Goal: Task Accomplishment & Management: Use online tool/utility

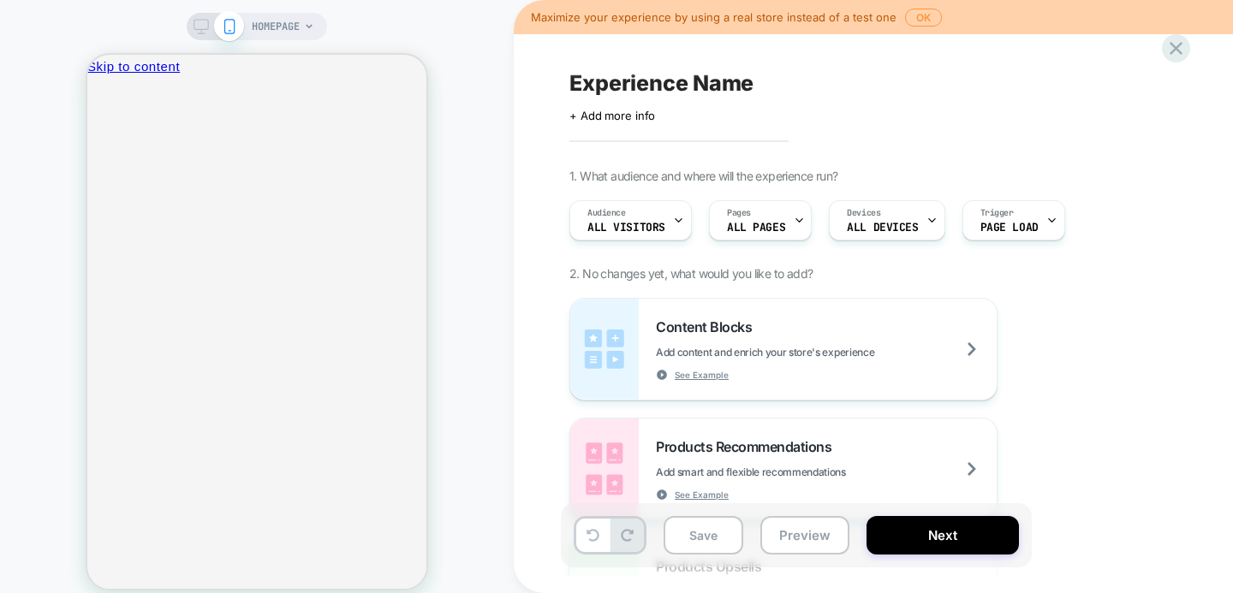
scroll to position [531, 0]
click at [0, 0] on div "Pages ALL PAGES" at bounding box center [0, 0] width 0 height 0
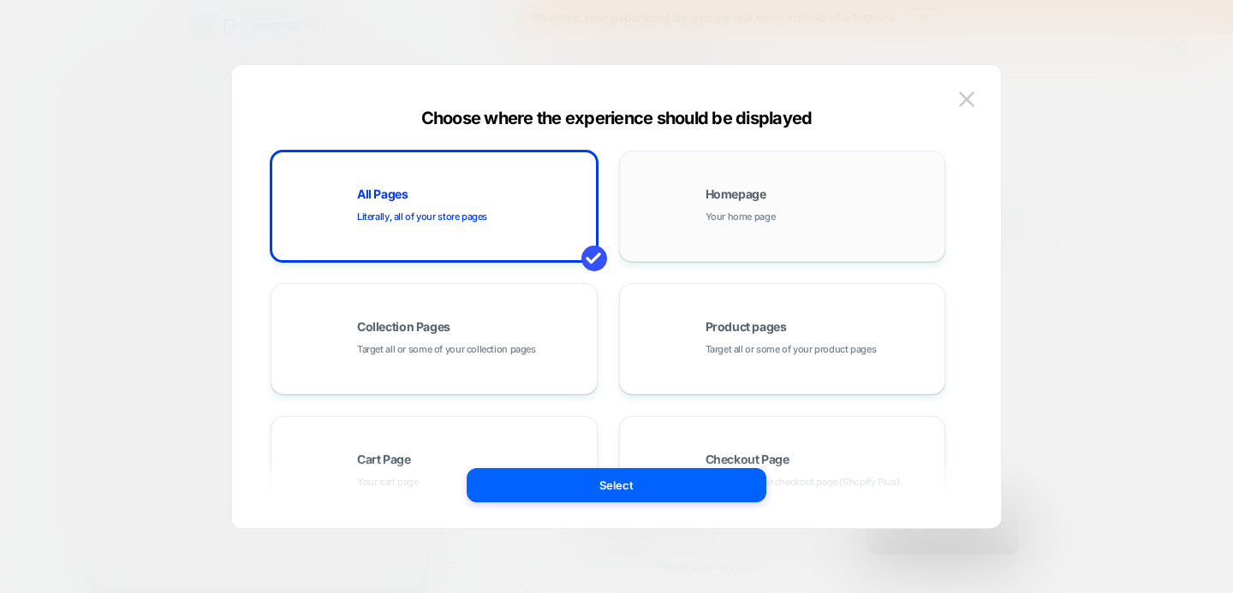
click at [0, 0] on div "Homepage Your home page" at bounding box center [0, 0] width 0 height 0
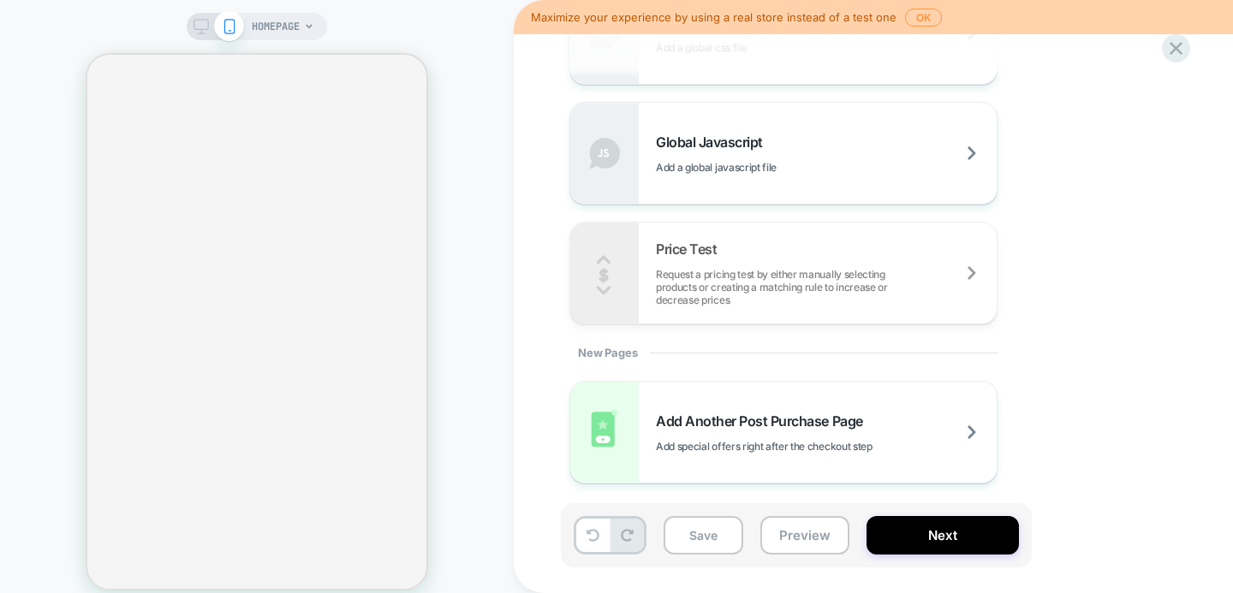
scroll to position [0, 0]
click at [290, 30] on span "HOMEPAGE" at bounding box center [276, 26] width 48 height 27
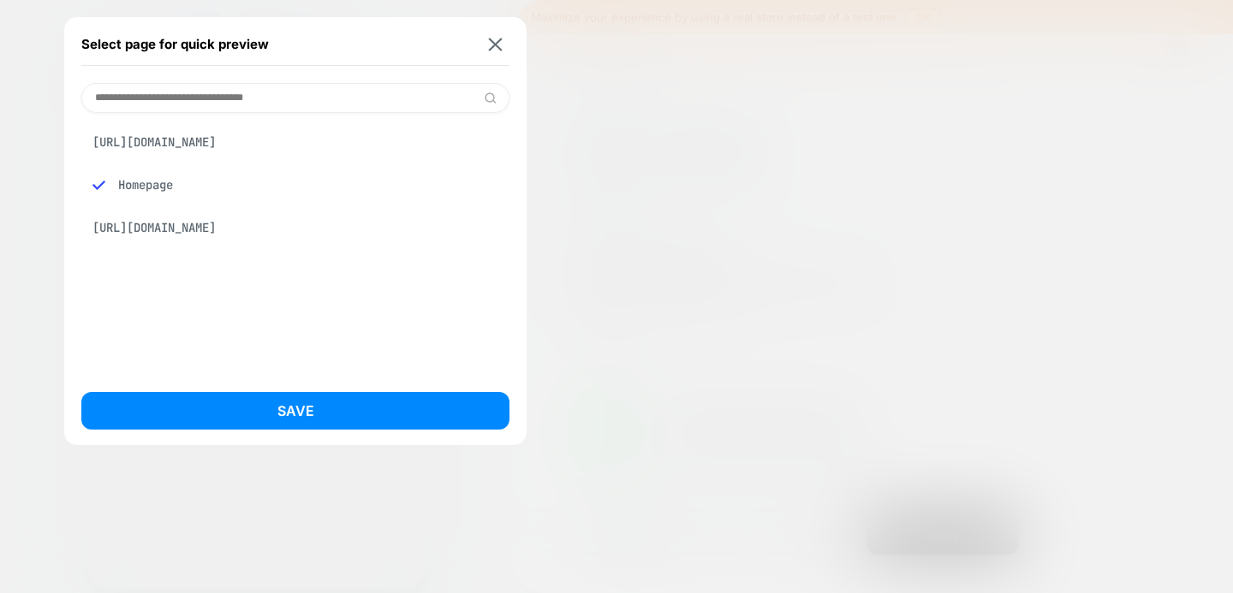
click at [238, 158] on div "[URL][DOMAIN_NAME]" at bounding box center [295, 142] width 428 height 33
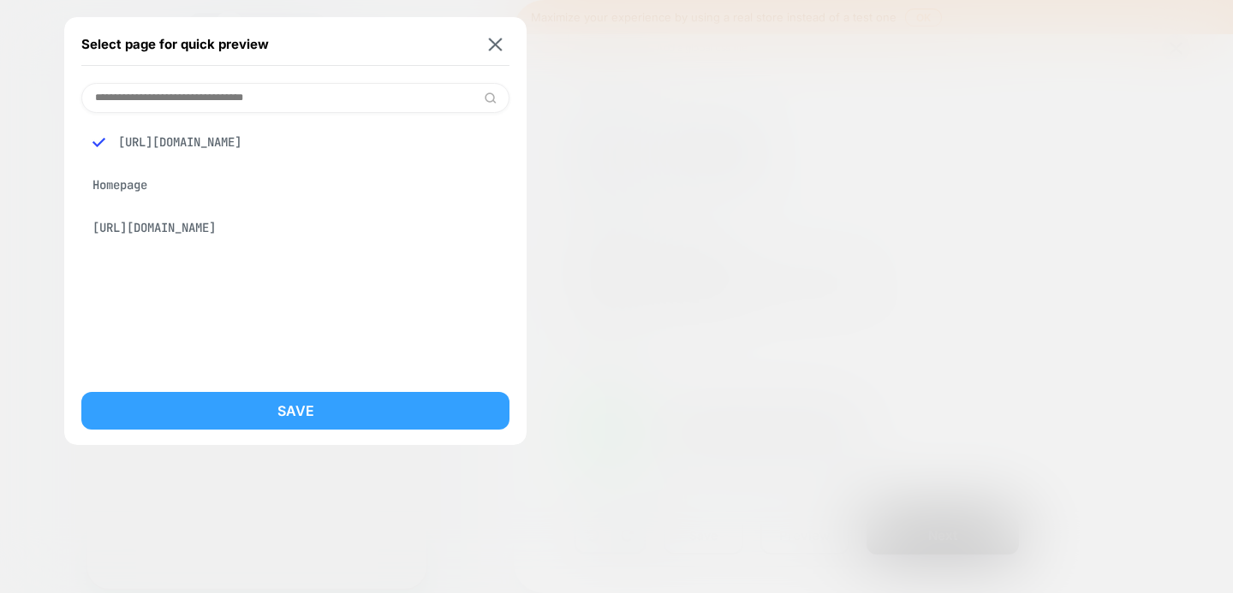
click at [279, 406] on button "Save" at bounding box center [295, 411] width 428 height 38
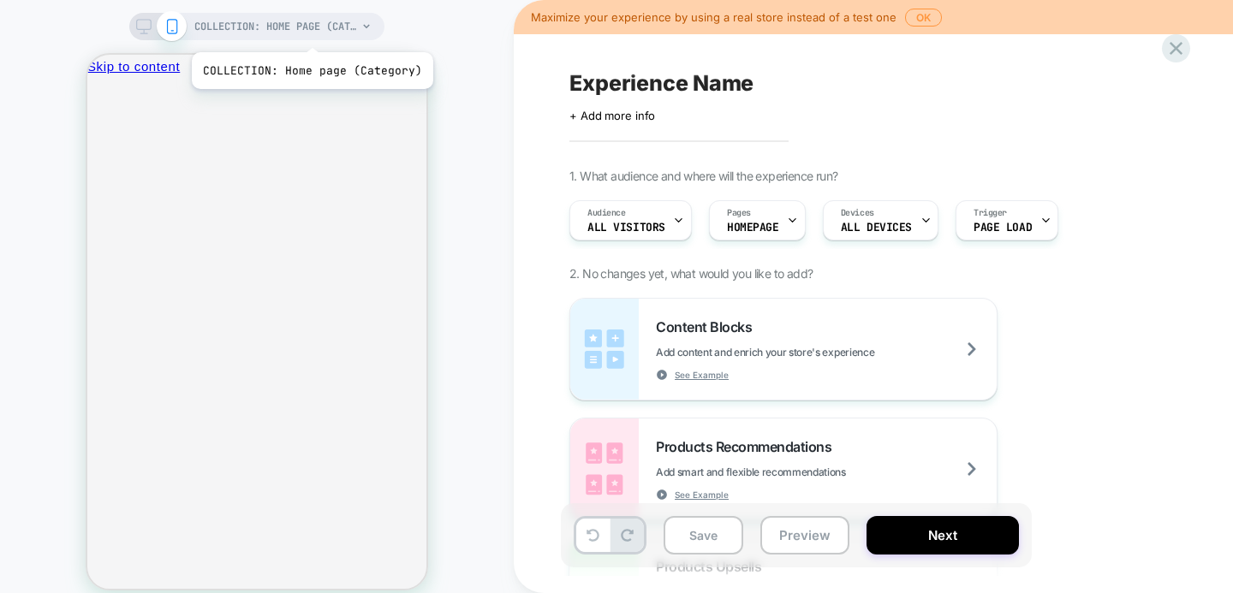
click at [310, 30] on span "COLLECTION: Home page (Category)" at bounding box center [275, 26] width 163 height 27
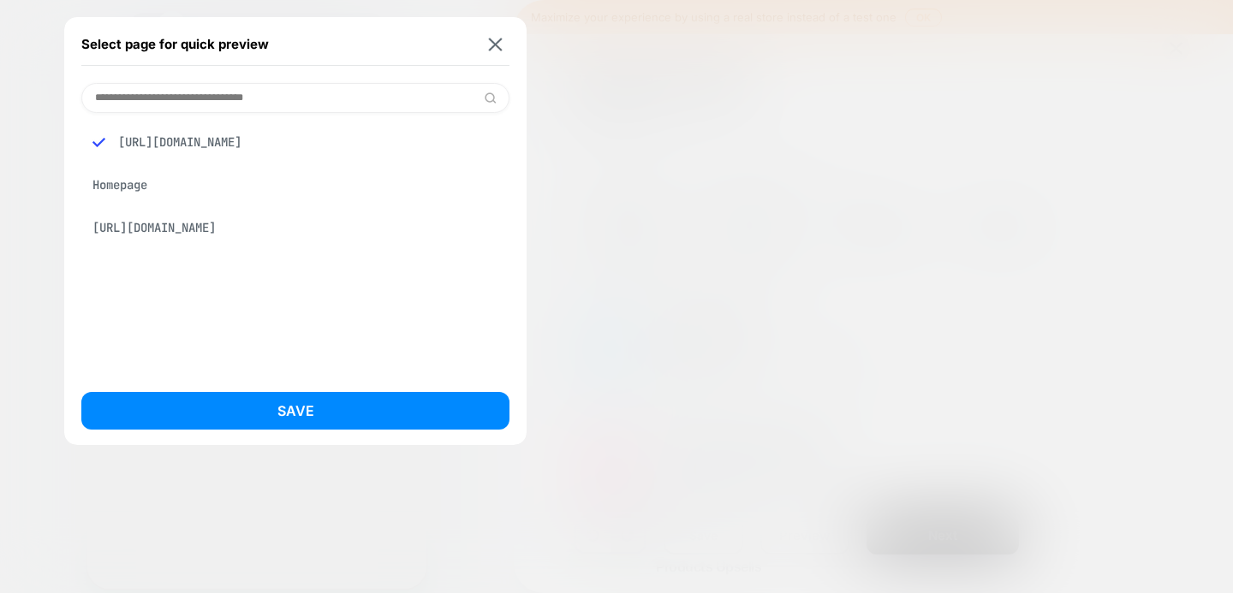
click at [208, 239] on div "[URL][DOMAIN_NAME]" at bounding box center [295, 227] width 428 height 33
click at [158, 193] on div "Homepage" at bounding box center [295, 185] width 428 height 33
click at [175, 152] on div "[URL][DOMAIN_NAME]" at bounding box center [295, 142] width 428 height 33
click at [205, 106] on input at bounding box center [295, 98] width 428 height 30
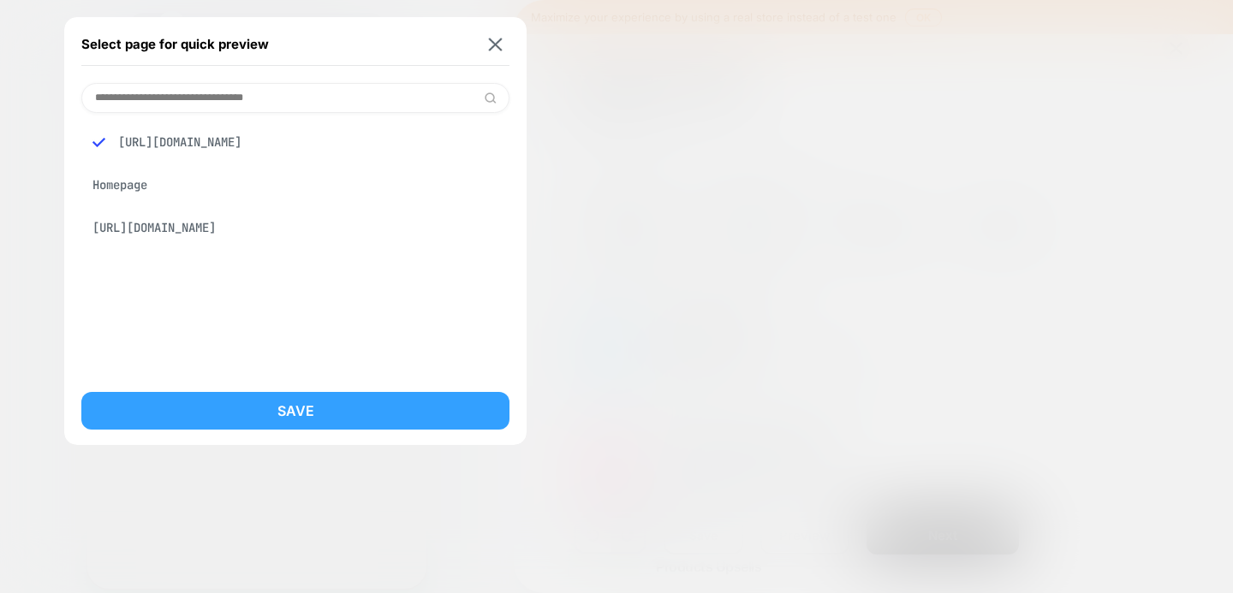
click at [207, 415] on button "Save" at bounding box center [295, 411] width 428 height 38
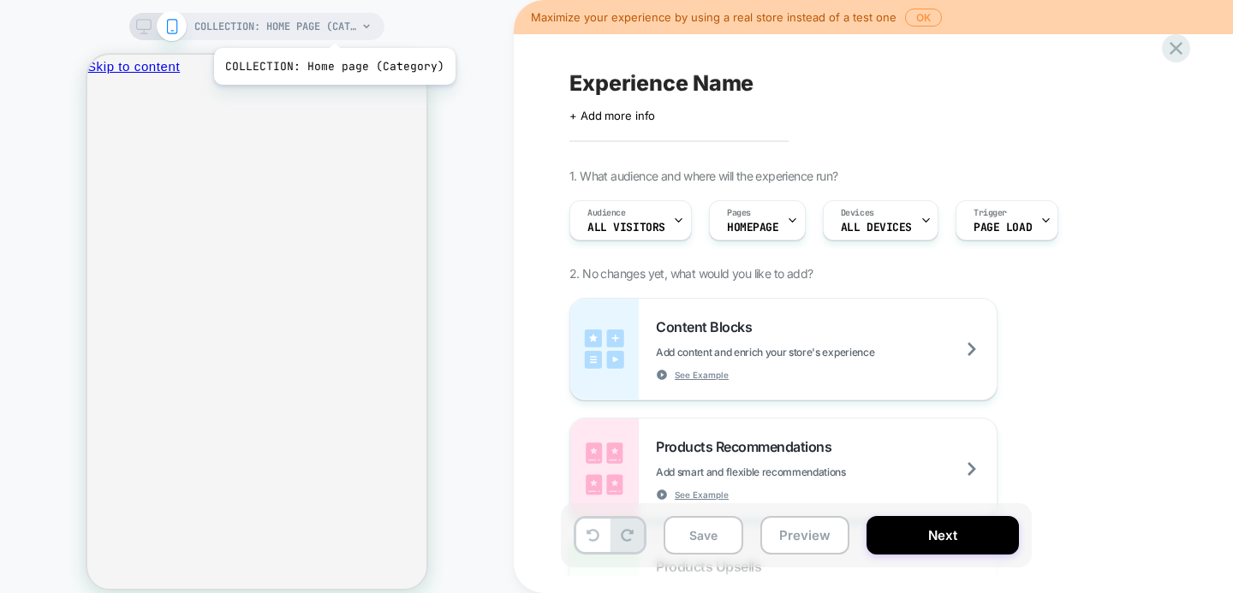
click at [332, 27] on span "COLLECTION: Home page (Category)" at bounding box center [275, 26] width 163 height 27
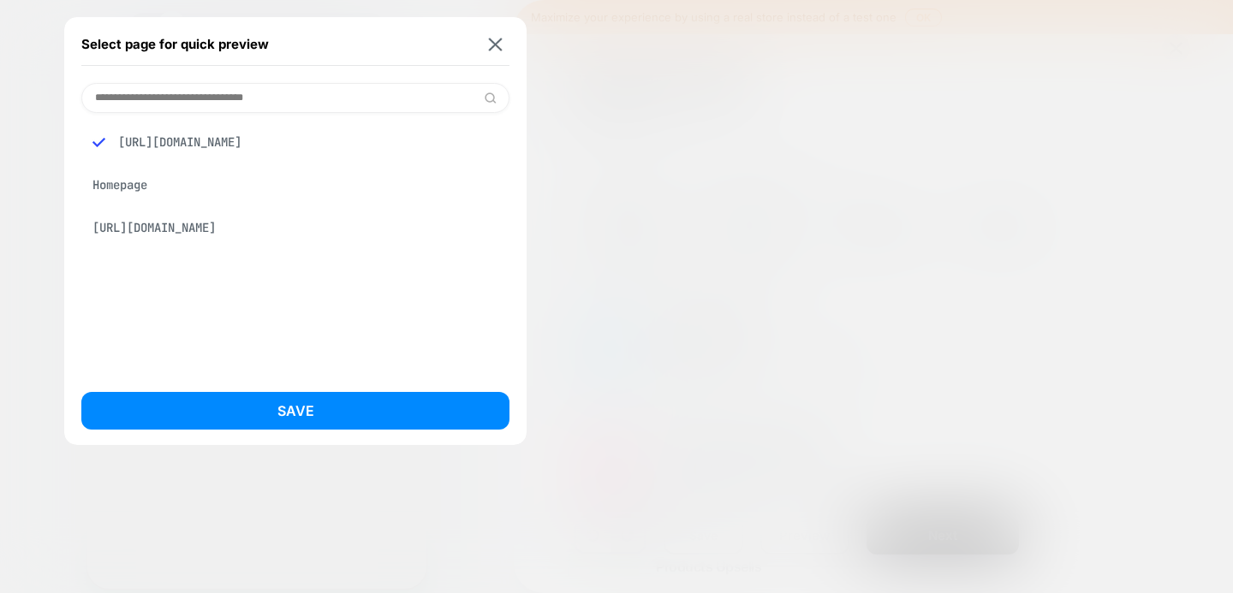
click at [496, 58] on div "Select page for quick preview" at bounding box center [295, 44] width 428 height 43
click at [495, 42] on img at bounding box center [496, 44] width 14 height 13
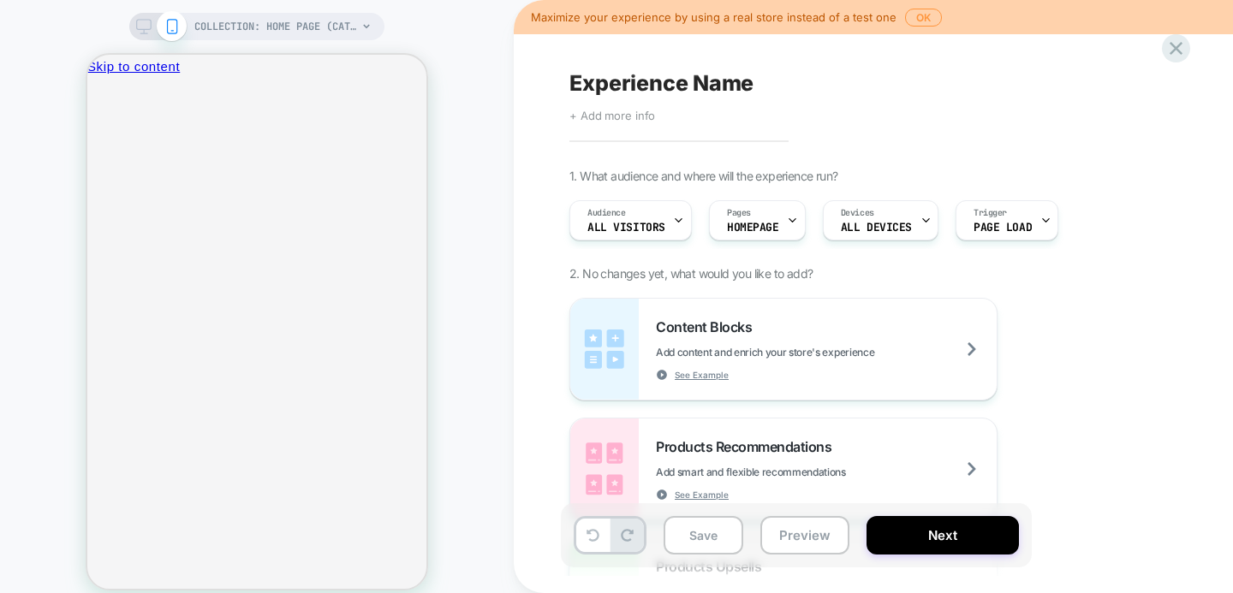
click at [628, 120] on span "+ Add more info" at bounding box center [612, 116] width 86 height 14
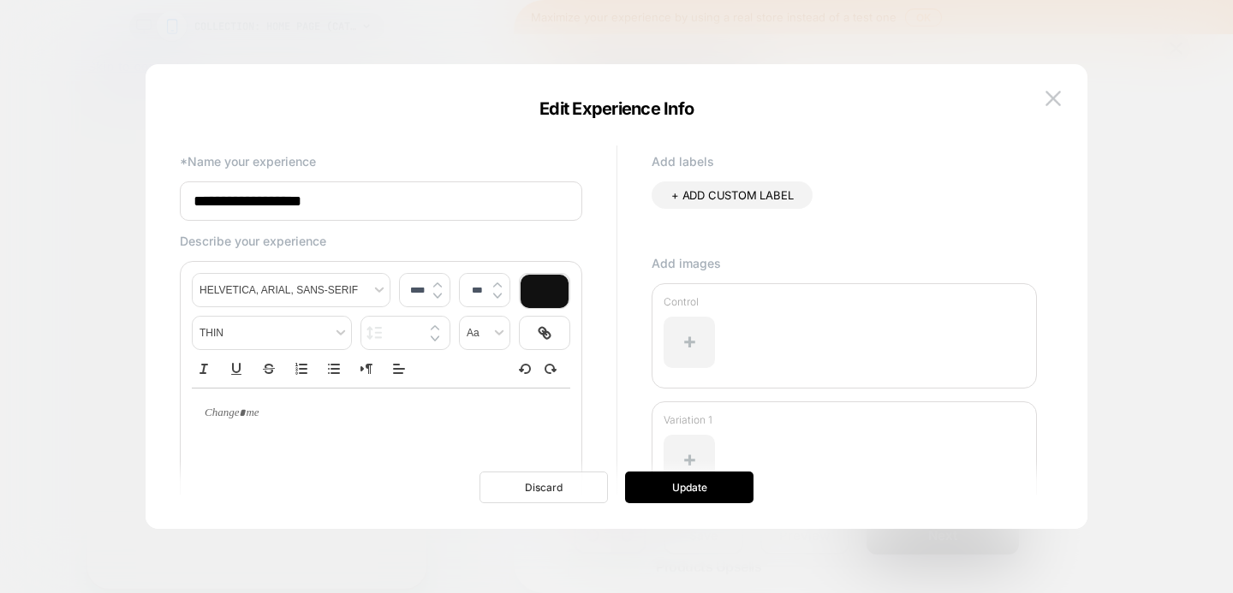
click at [592, 488] on button "Discard" at bounding box center [543, 488] width 128 height 32
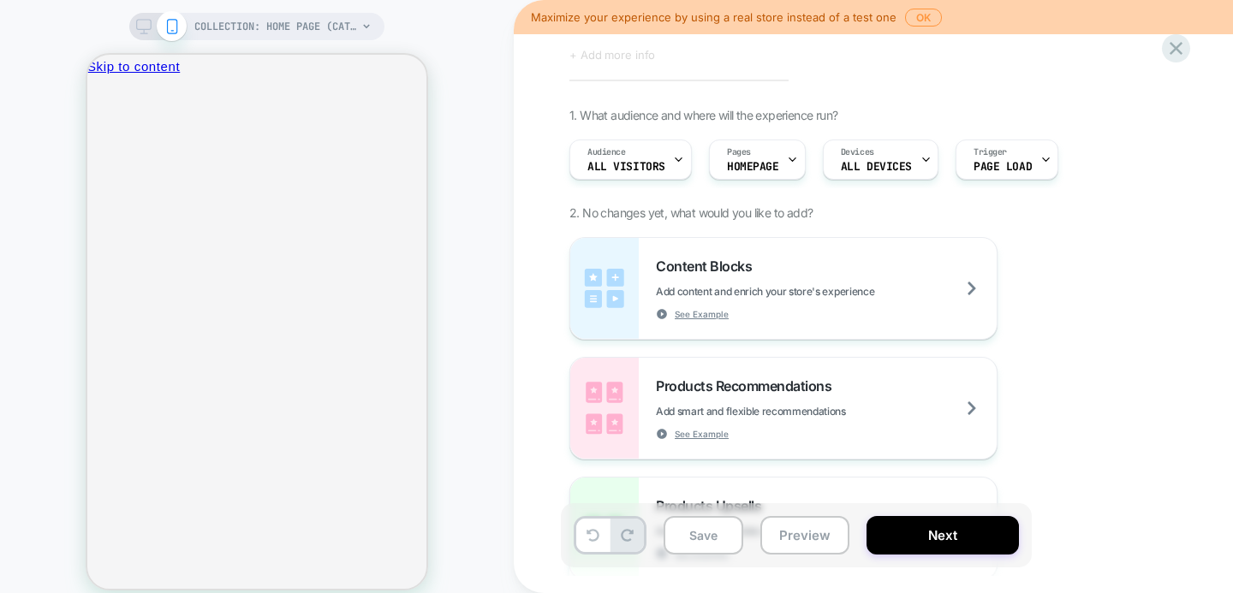
scroll to position [68, 0]
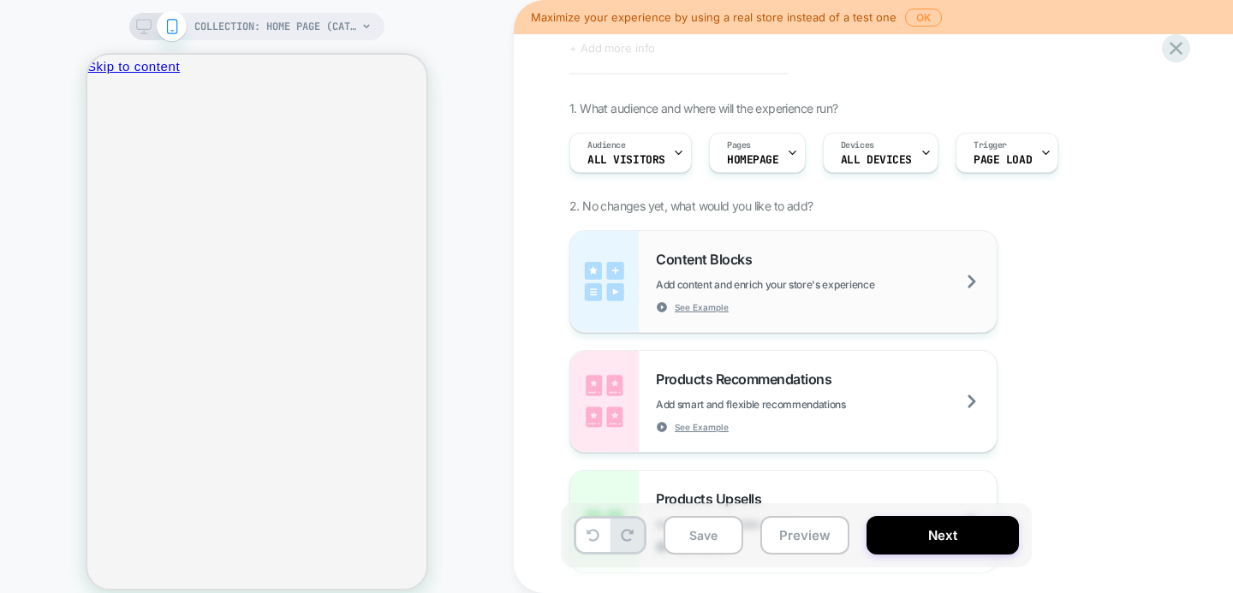
click at [675, 299] on div "Content Blocks Add content and enrich your store's experience See Example" at bounding box center [826, 282] width 341 height 62
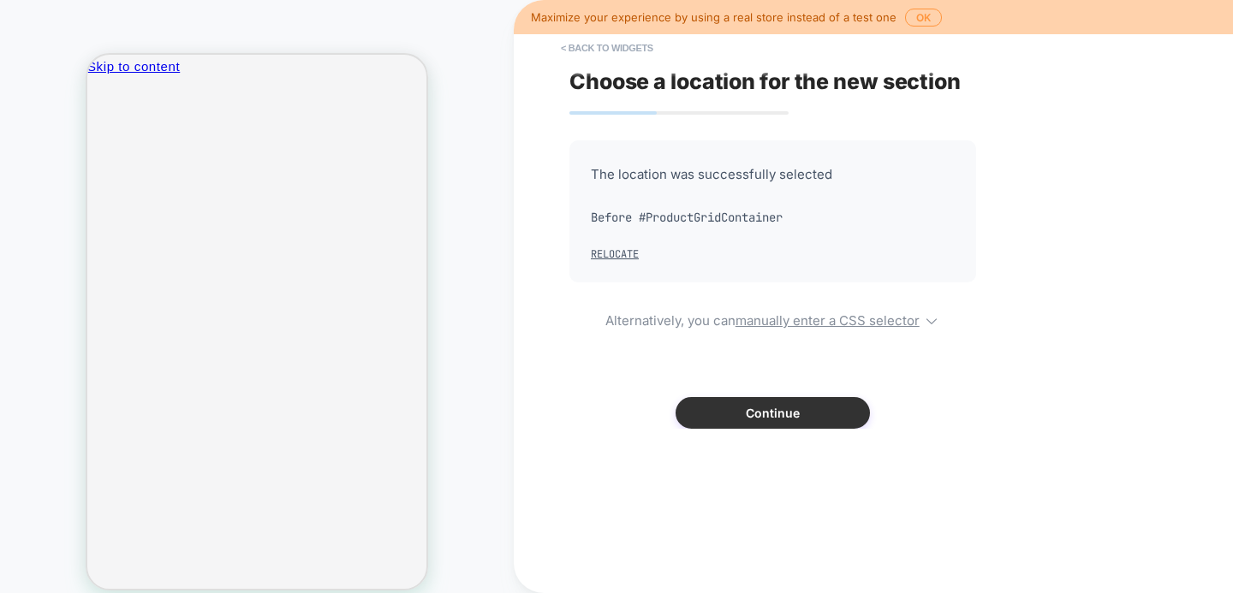
click at [747, 418] on button "Continue" at bounding box center [772, 413] width 194 height 32
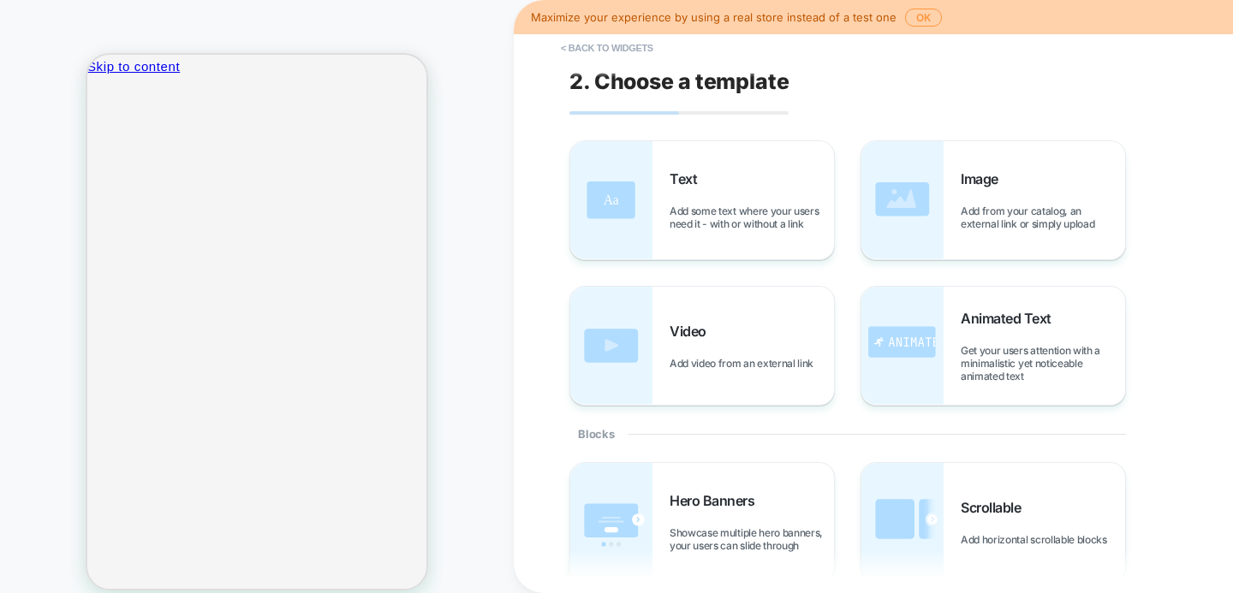
scroll to position [23, 0]
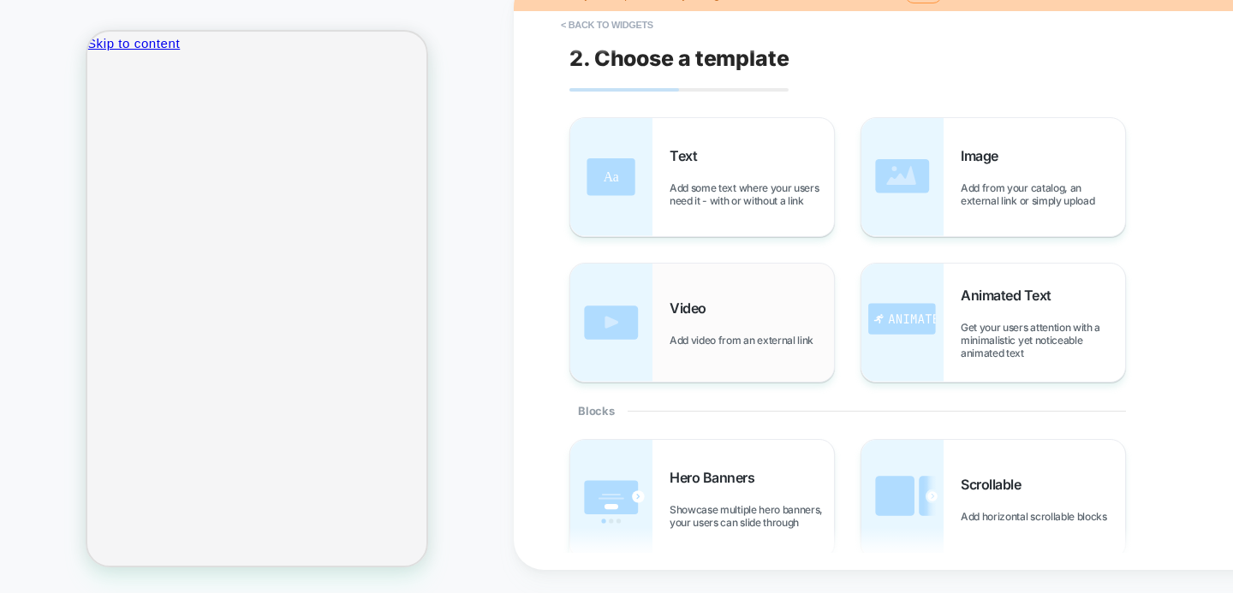
click at [0, 0] on span "Video" at bounding box center [0, 0] width 0 height 0
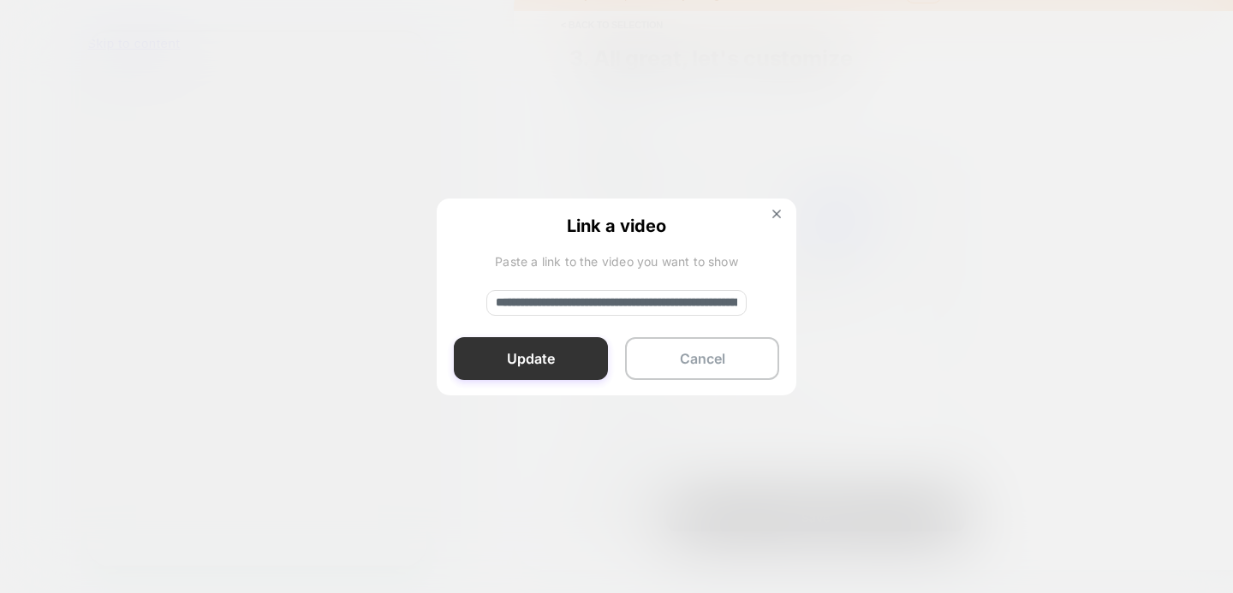
click at [558, 349] on button "Update" at bounding box center [531, 358] width 154 height 43
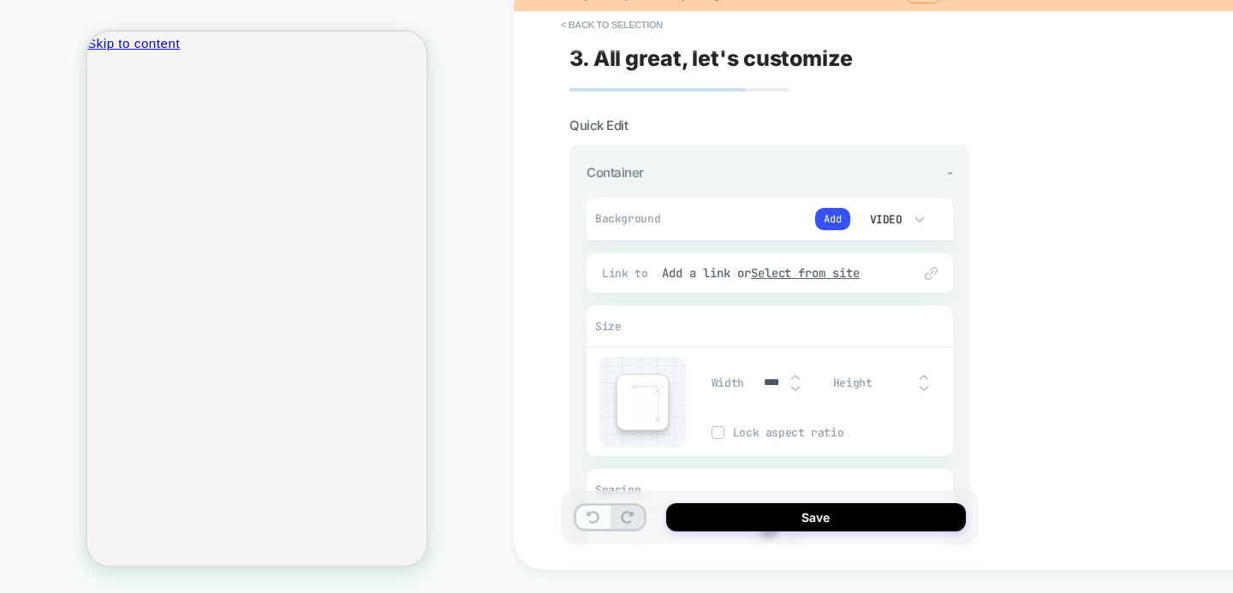
click at [591, 528] on button at bounding box center [592, 517] width 33 height 23
click at [611, 26] on button "< Back to selection" at bounding box center [611, 24] width 119 height 27
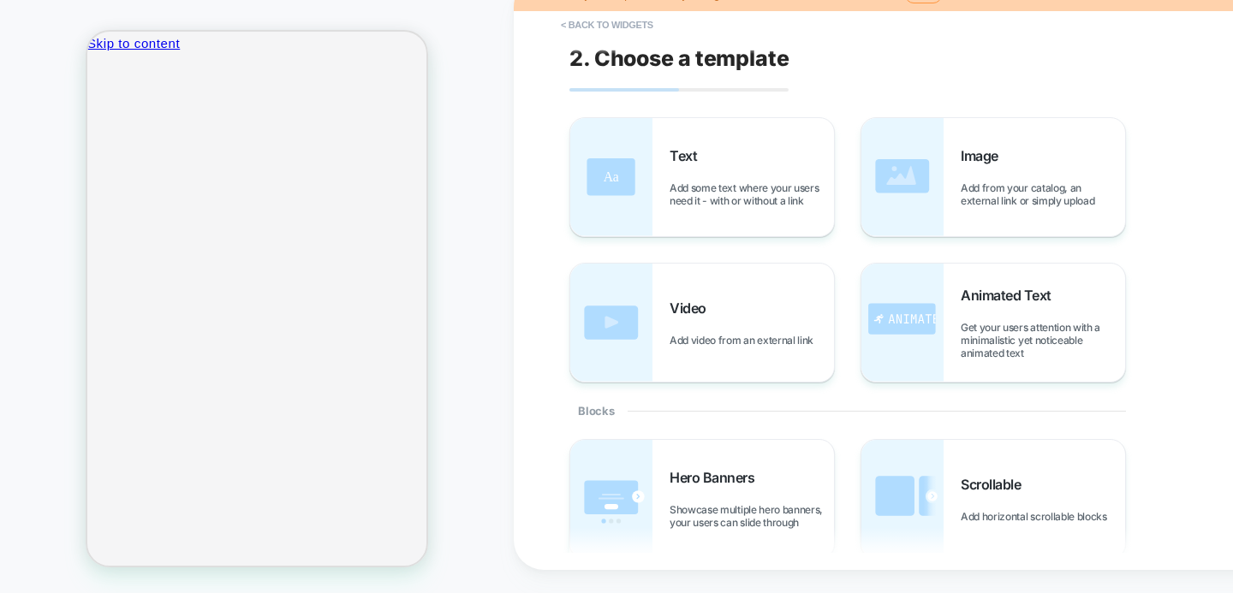
scroll to position [9, 0]
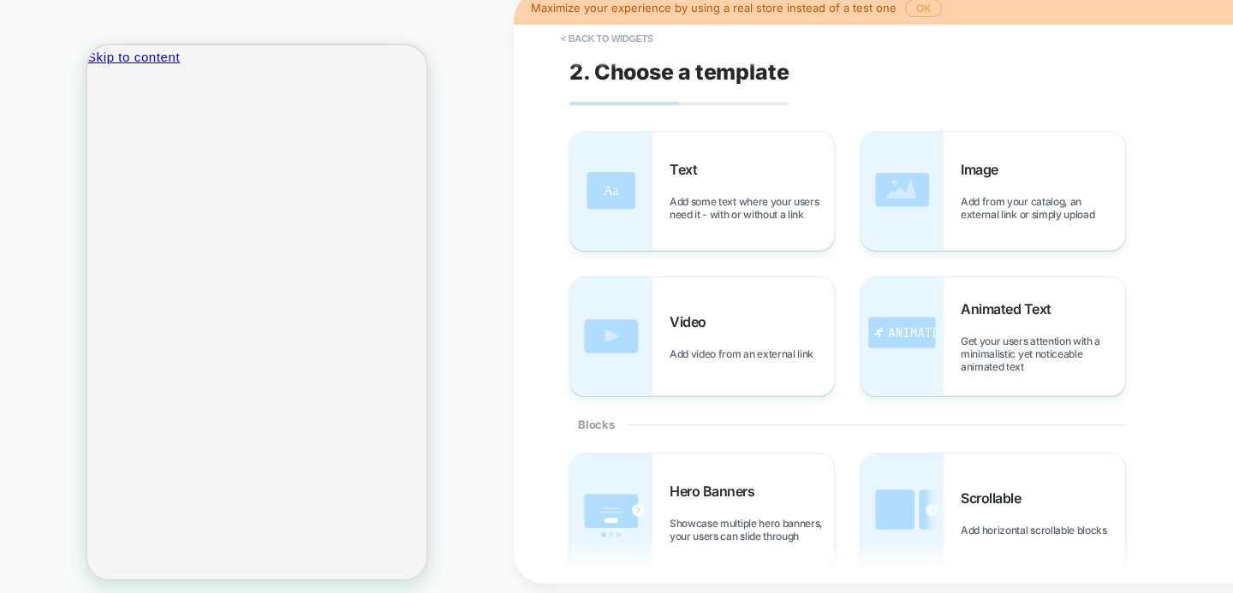
click at [925, 9] on button "OK" at bounding box center [923, 8] width 37 height 18
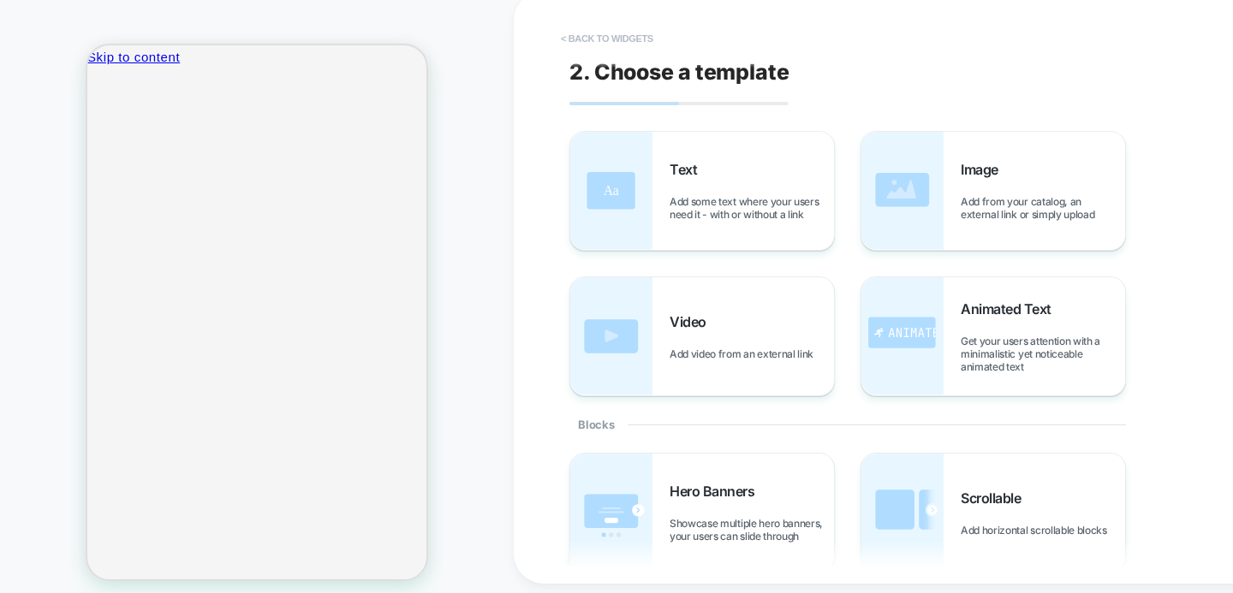
click at [609, 40] on button "< Back to widgets" at bounding box center [607, 38] width 110 height 27
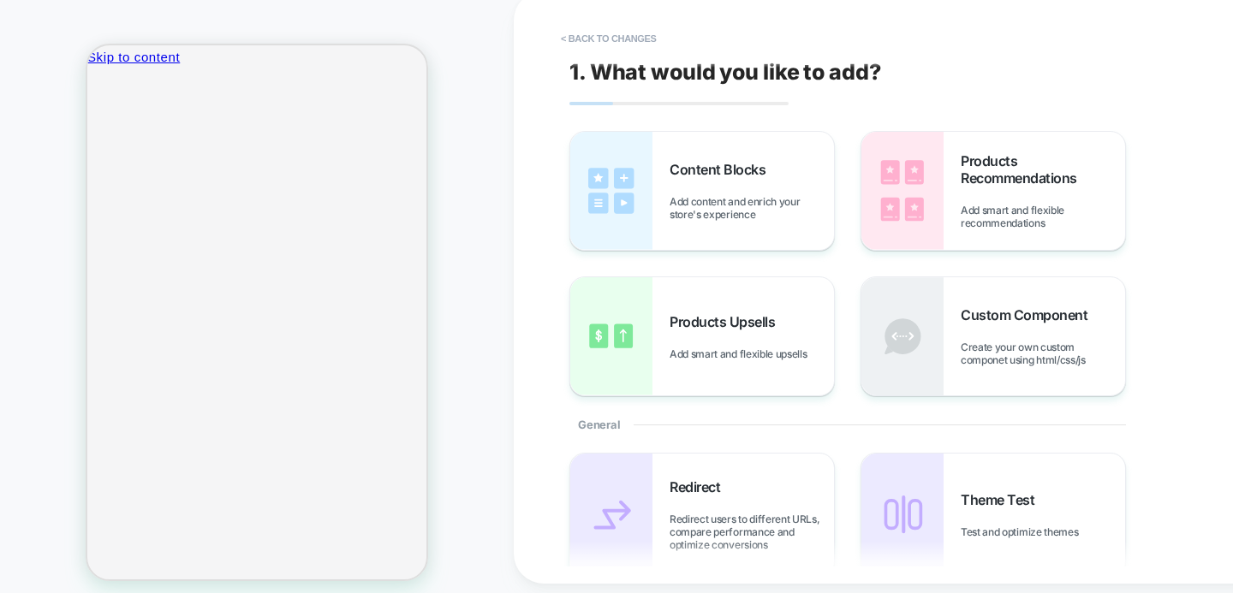
scroll to position [0, 0]
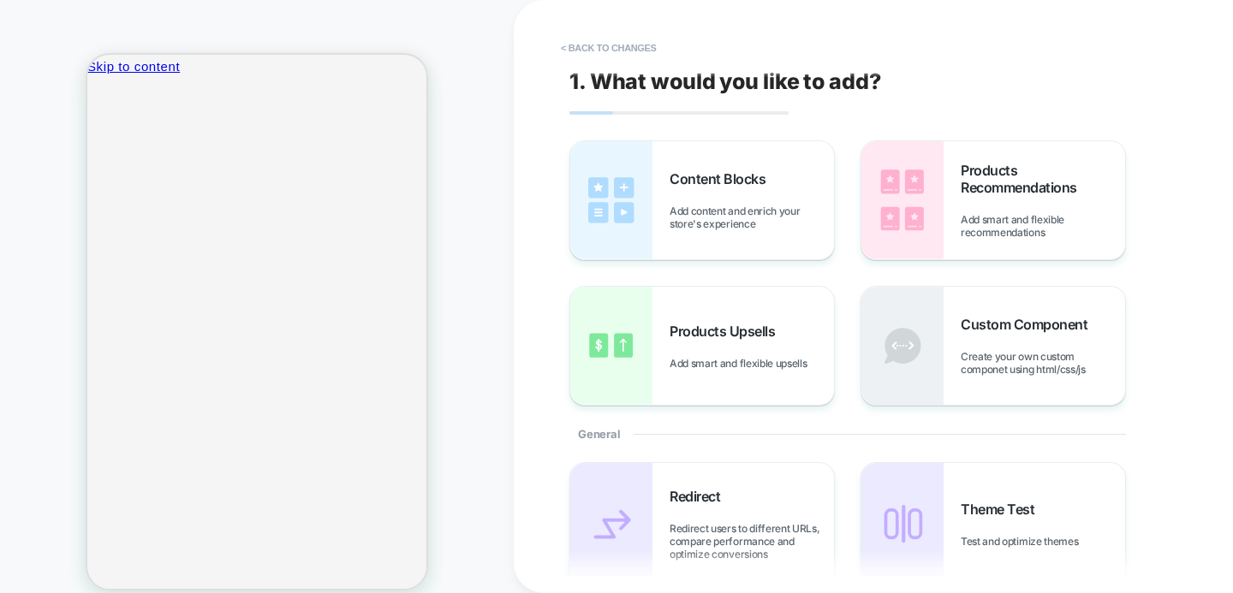
click at [609, 40] on button "< Back to changes" at bounding box center [608, 47] width 113 height 27
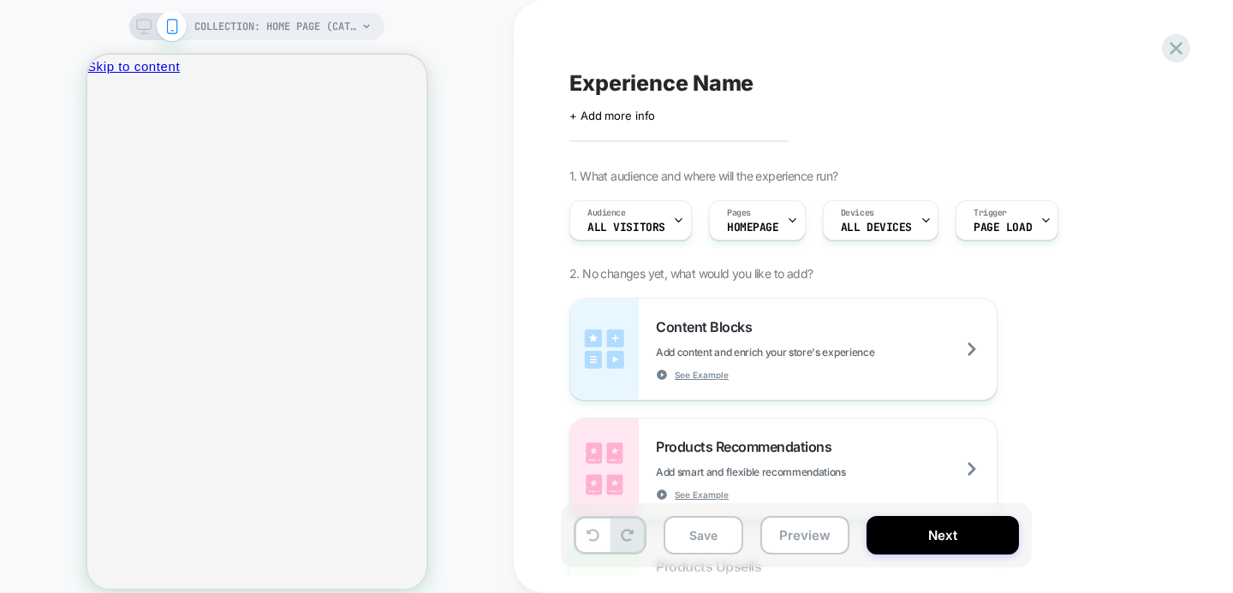
click at [146, 32] on icon at bounding box center [143, 26] width 15 height 15
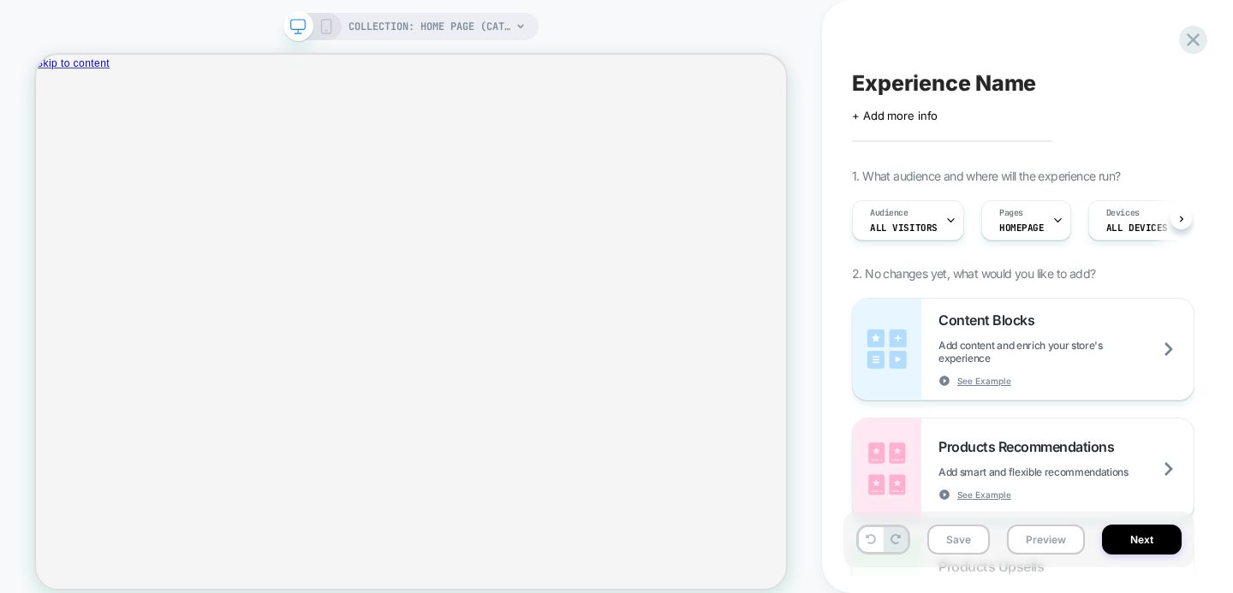
scroll to position [0, 1]
click at [455, 25] on span "COLLECTION: Home page (Category)" at bounding box center [429, 26] width 163 height 27
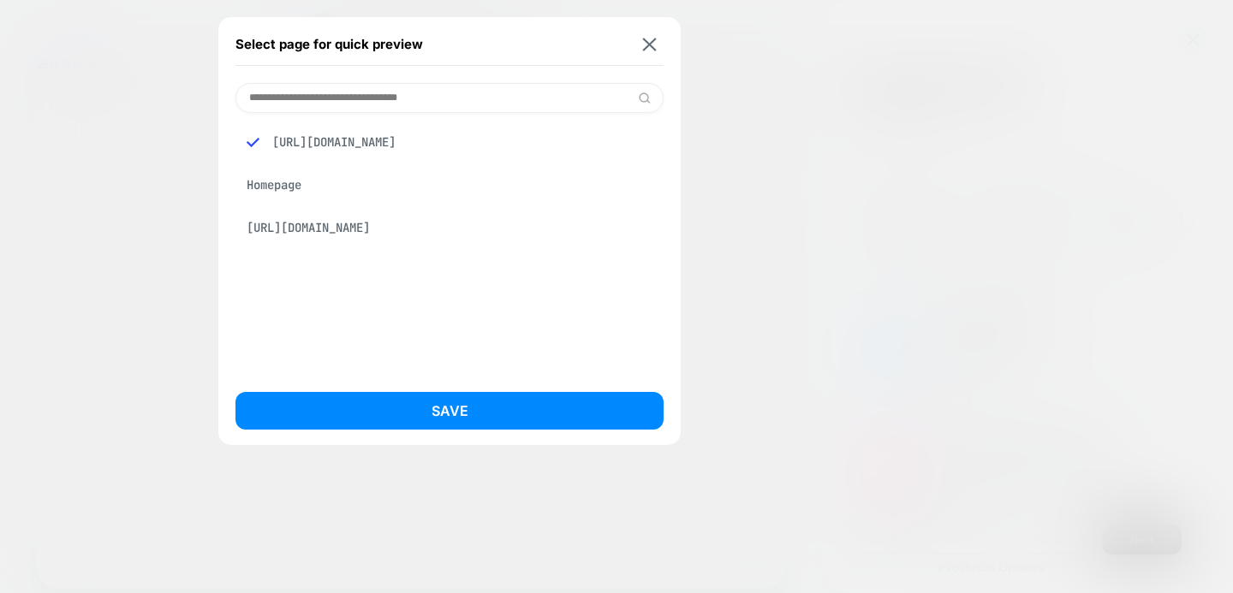
click at [187, 163] on div at bounding box center [616, 296] width 1233 height 593
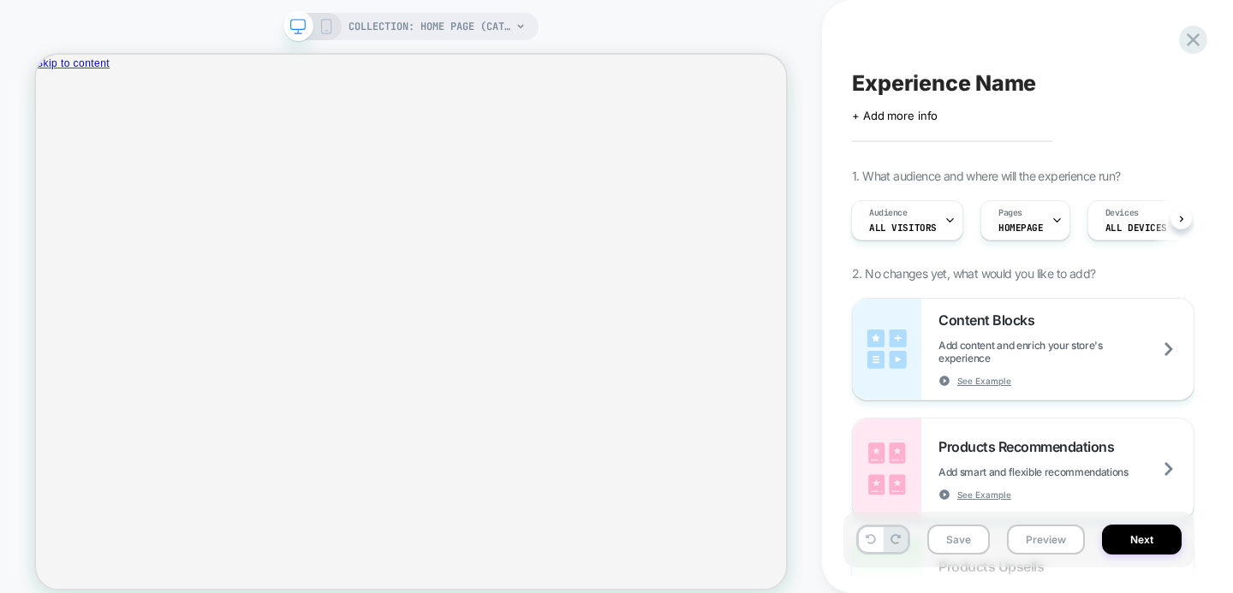
scroll to position [0, 2]
click at [1023, 220] on div "Pages HOMEPAGE" at bounding box center [1020, 220] width 80 height 39
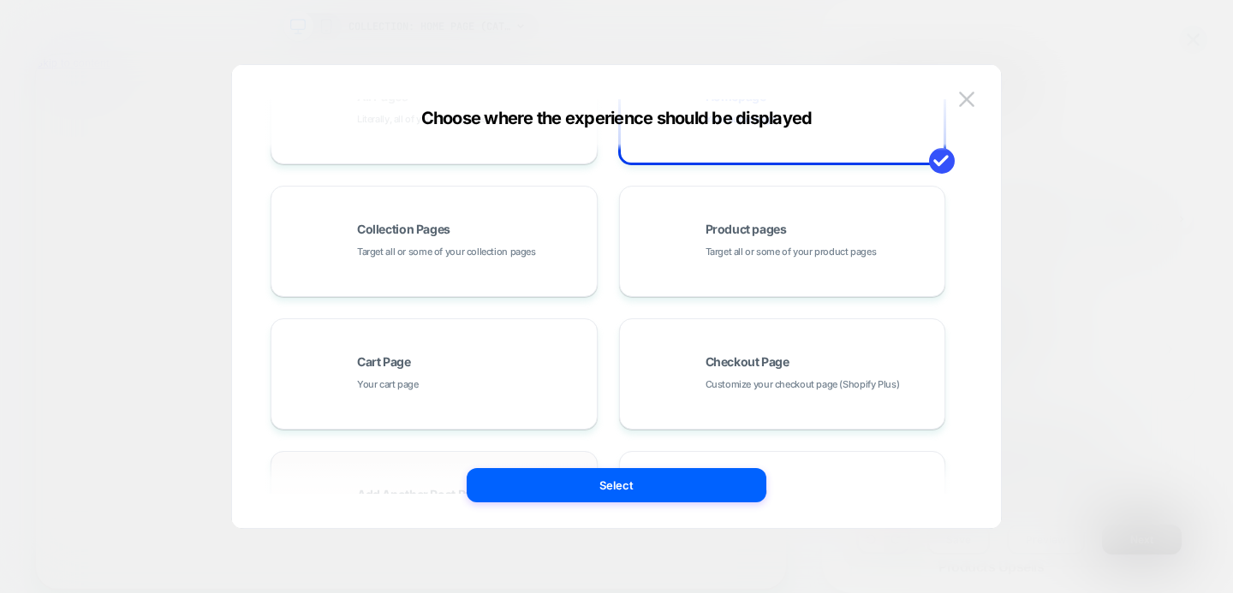
scroll to position [0, 0]
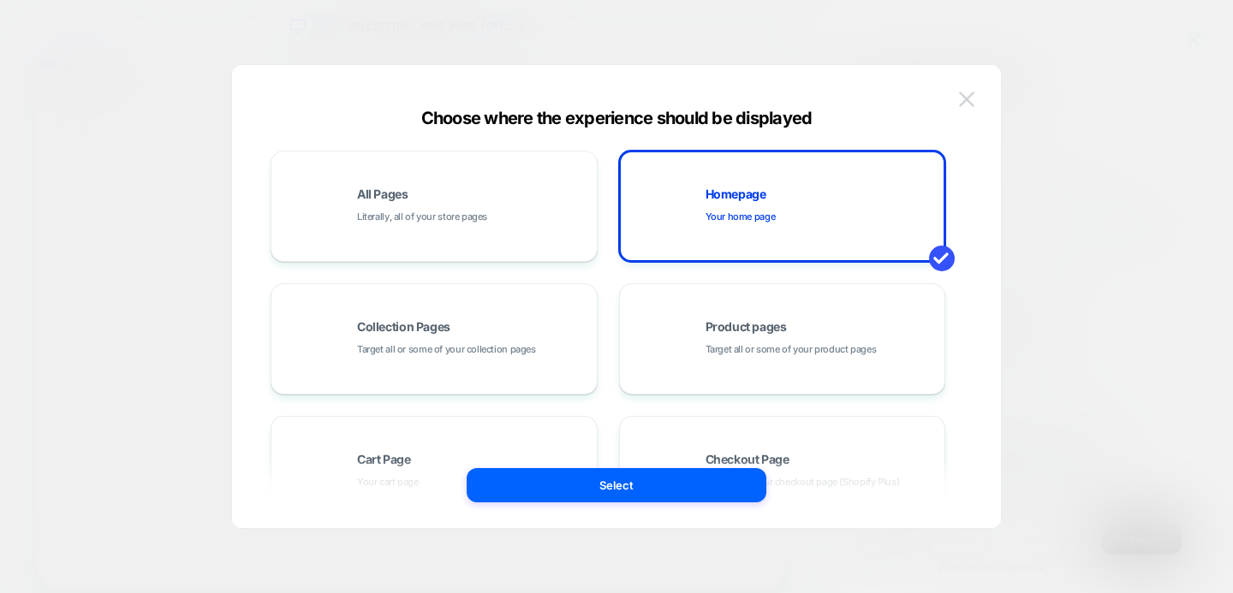
click at [966, 99] on img at bounding box center [966, 99] width 15 height 15
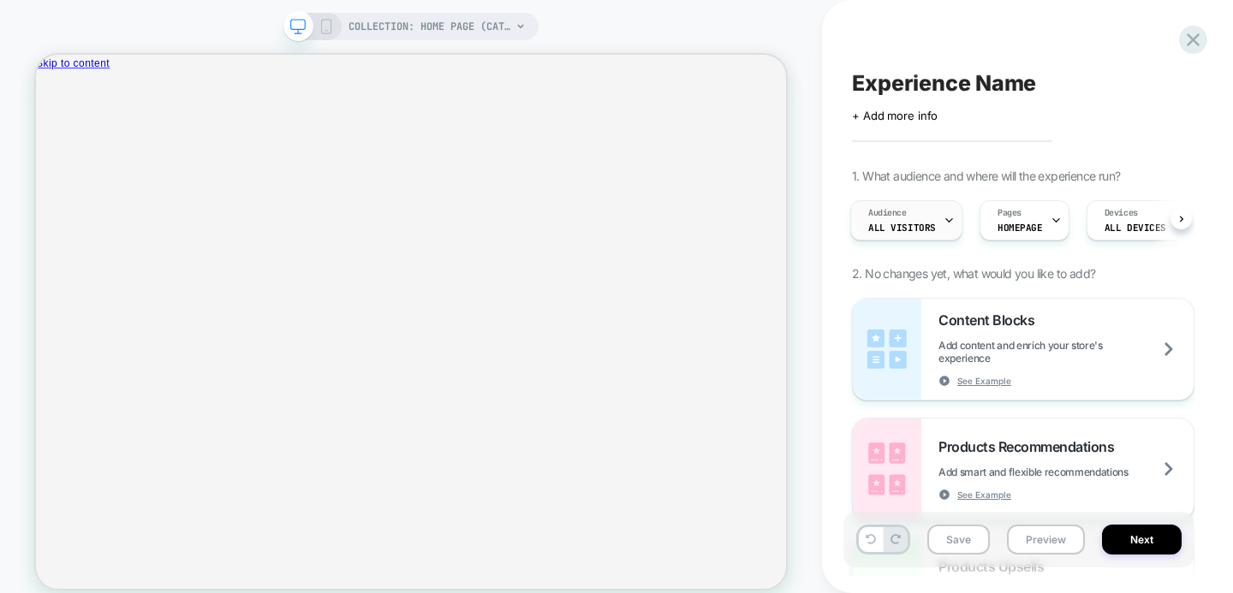
click at [924, 223] on span "All Visitors" at bounding box center [902, 228] width 68 height 12
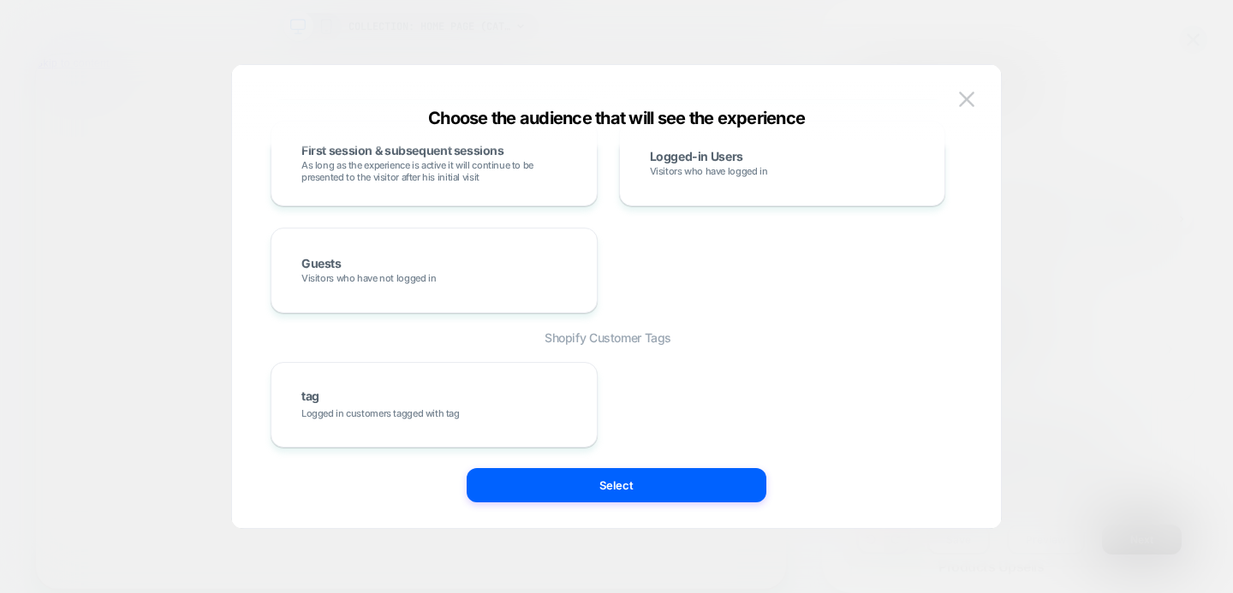
scroll to position [704, 0]
click at [961, 105] on img at bounding box center [966, 99] width 15 height 15
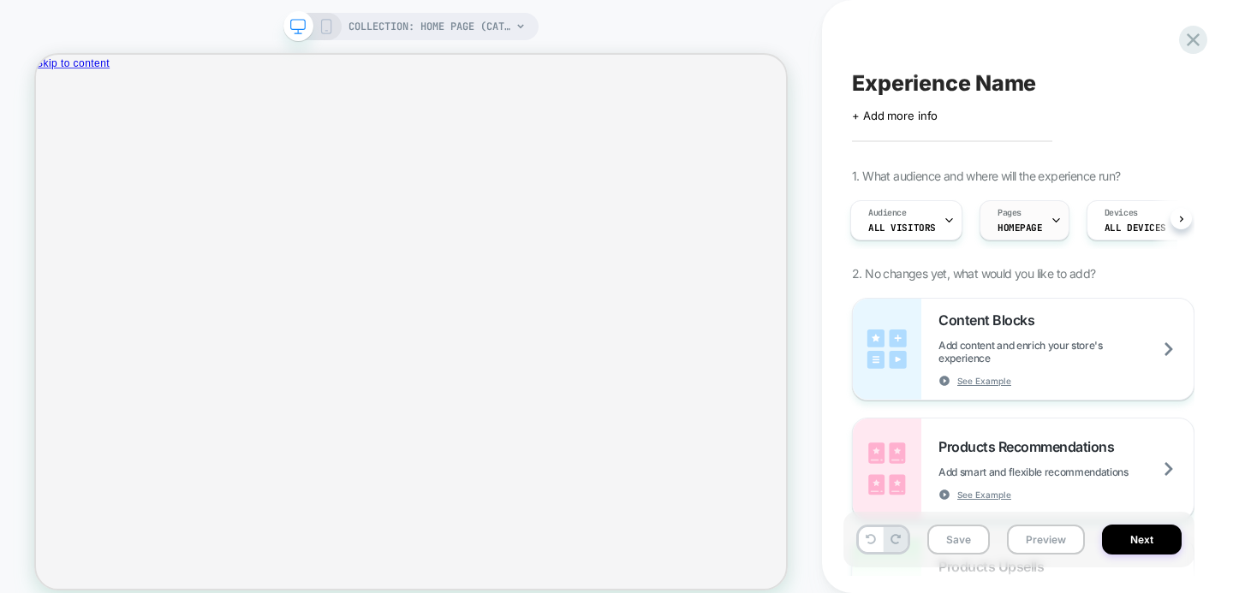
click at [1029, 217] on div "Pages HOMEPAGE" at bounding box center [1020, 220] width 80 height 39
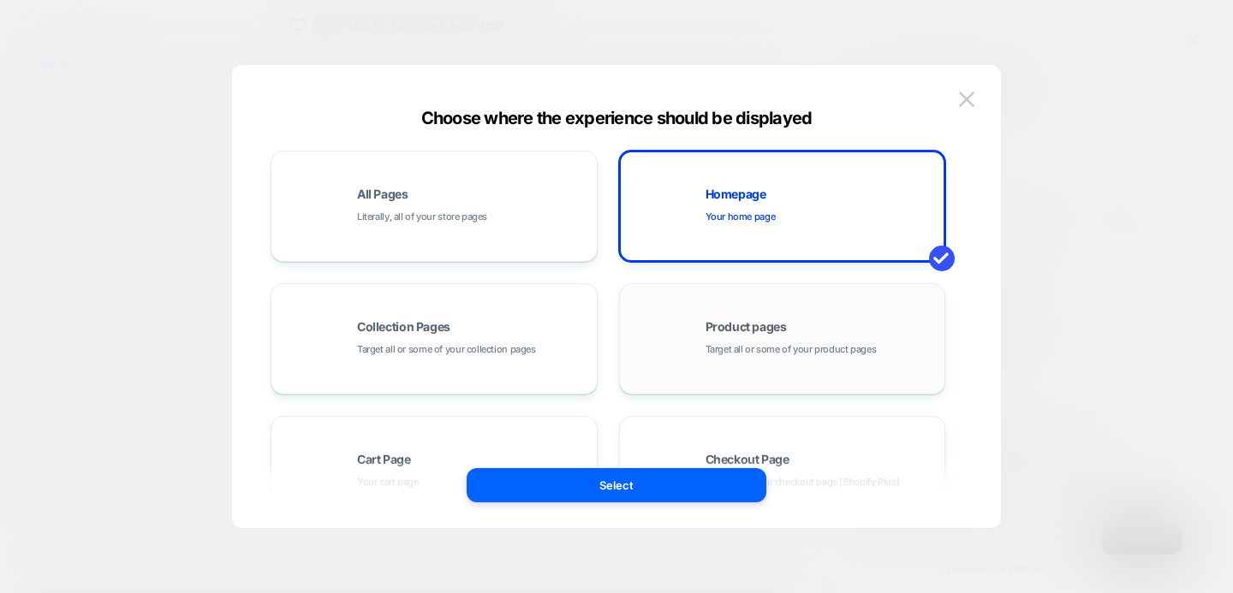
scroll to position [158, 0]
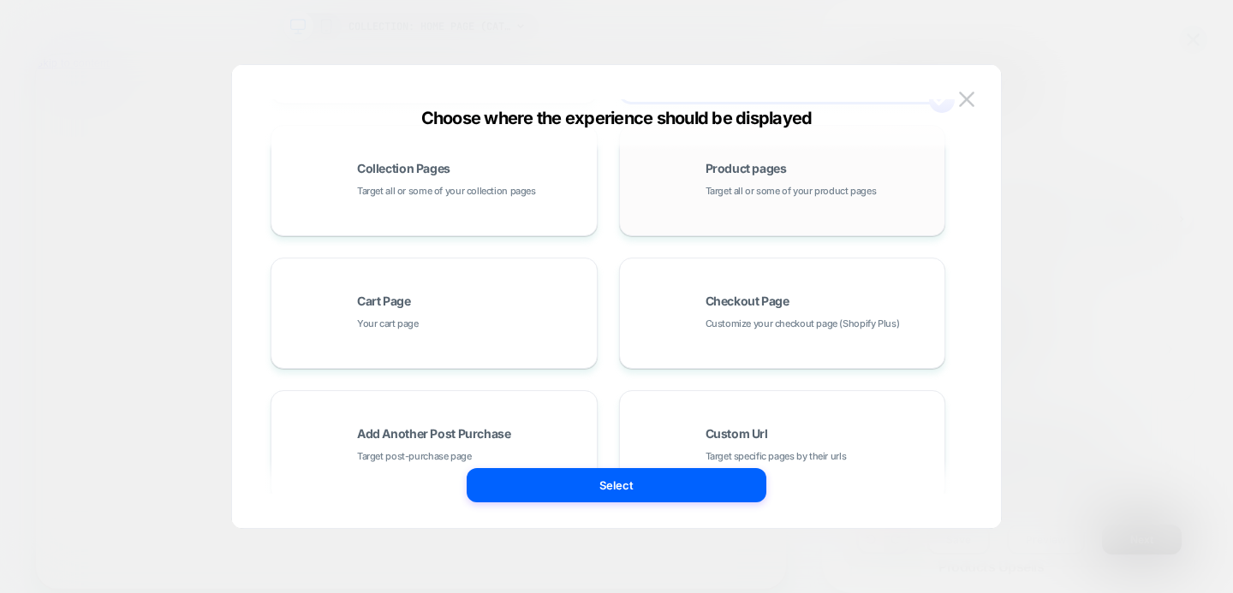
click at [809, 205] on div "Product pages Target all or some of your product pages" at bounding box center [782, 181] width 308 height 94
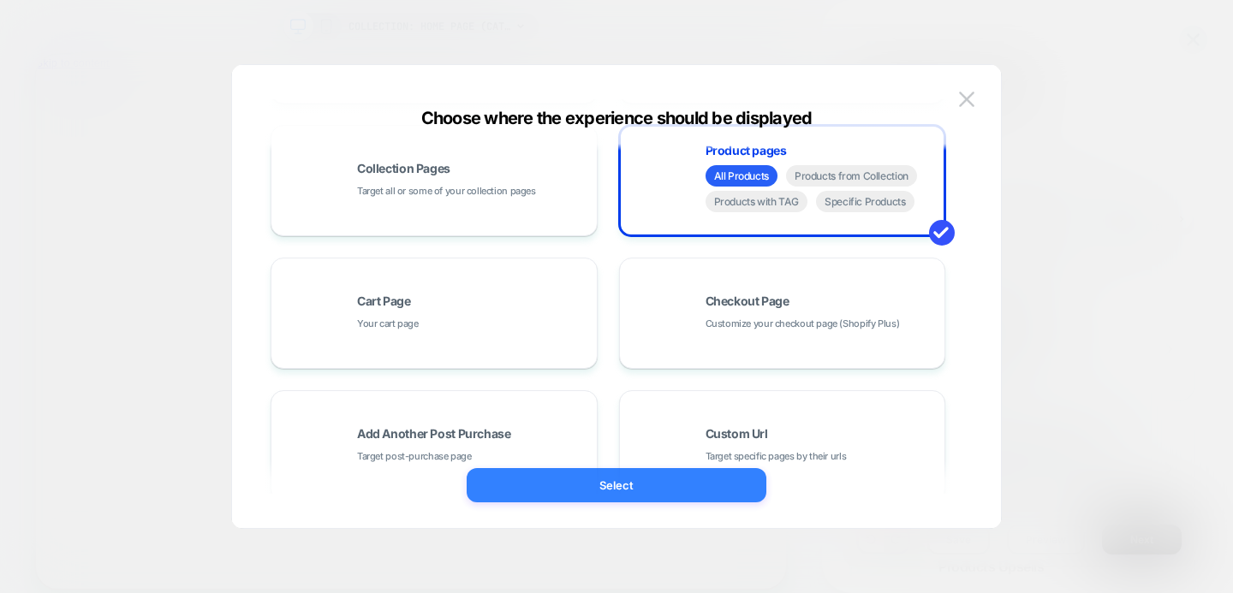
click at [697, 491] on button "Select" at bounding box center [616, 485] width 300 height 34
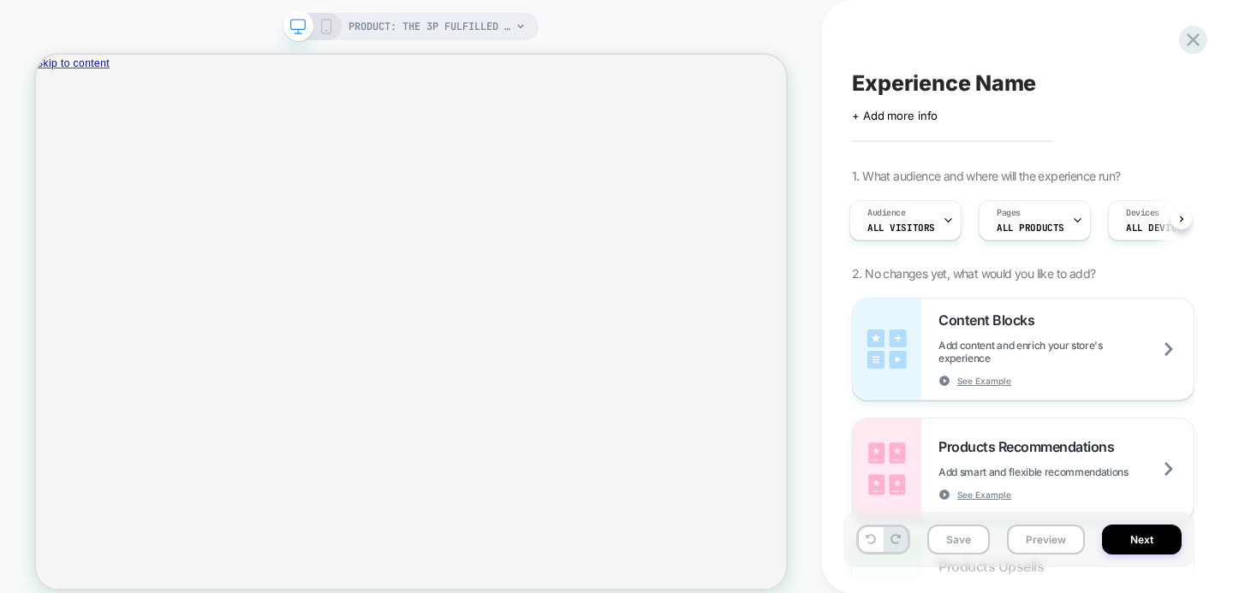
scroll to position [0, 3]
click at [1039, 542] on button "Preview" at bounding box center [1046, 540] width 78 height 30
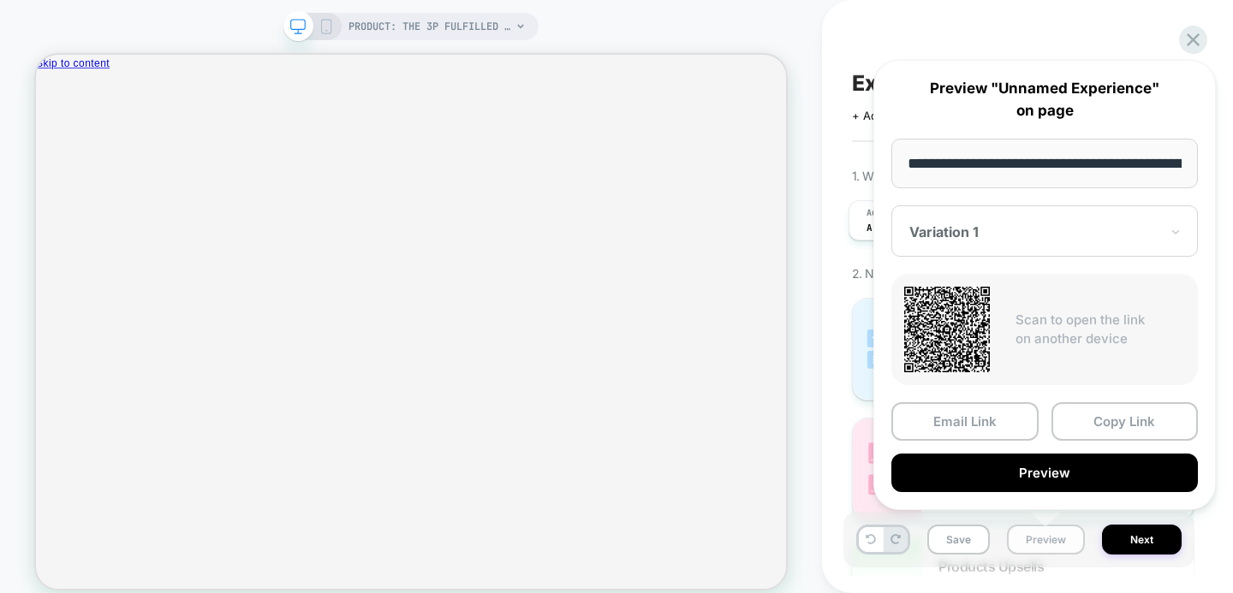
scroll to position [0, 398]
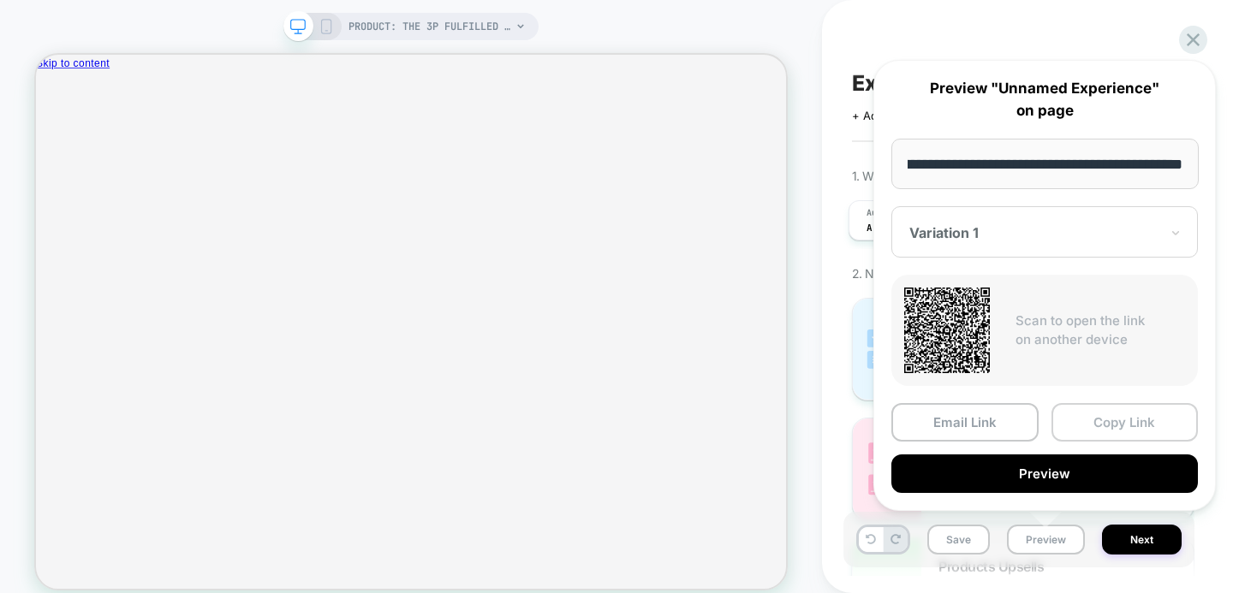
click at [1099, 417] on button "Copy Link" at bounding box center [1124, 422] width 147 height 39
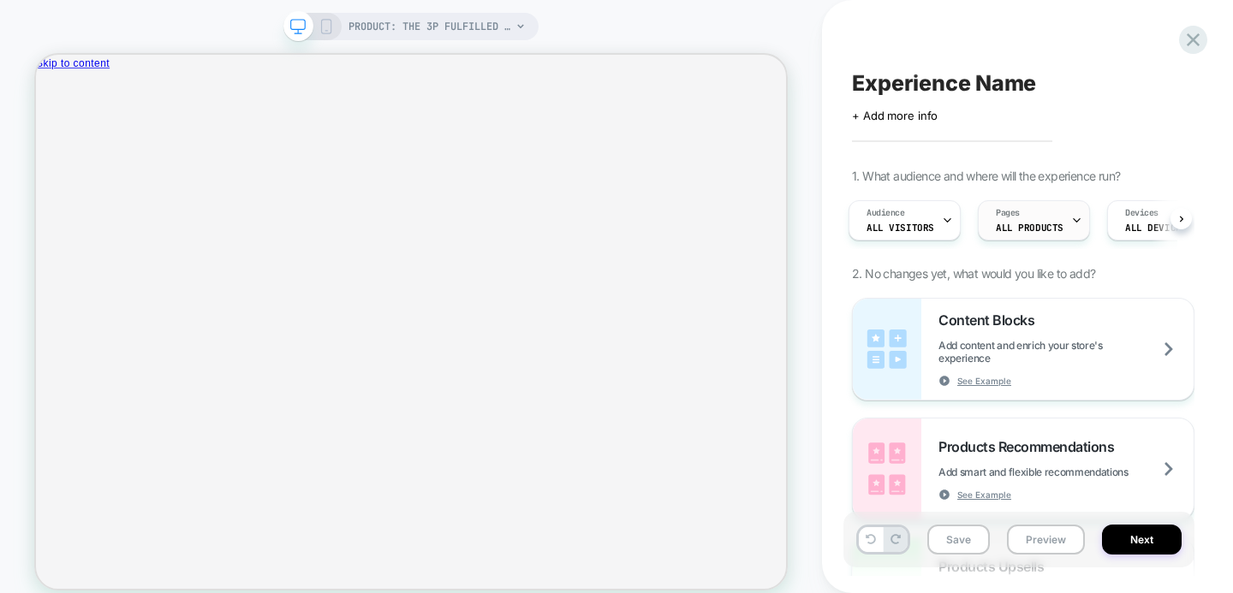
click at [1031, 224] on span "ALL PRODUCTS" at bounding box center [1029, 228] width 68 height 12
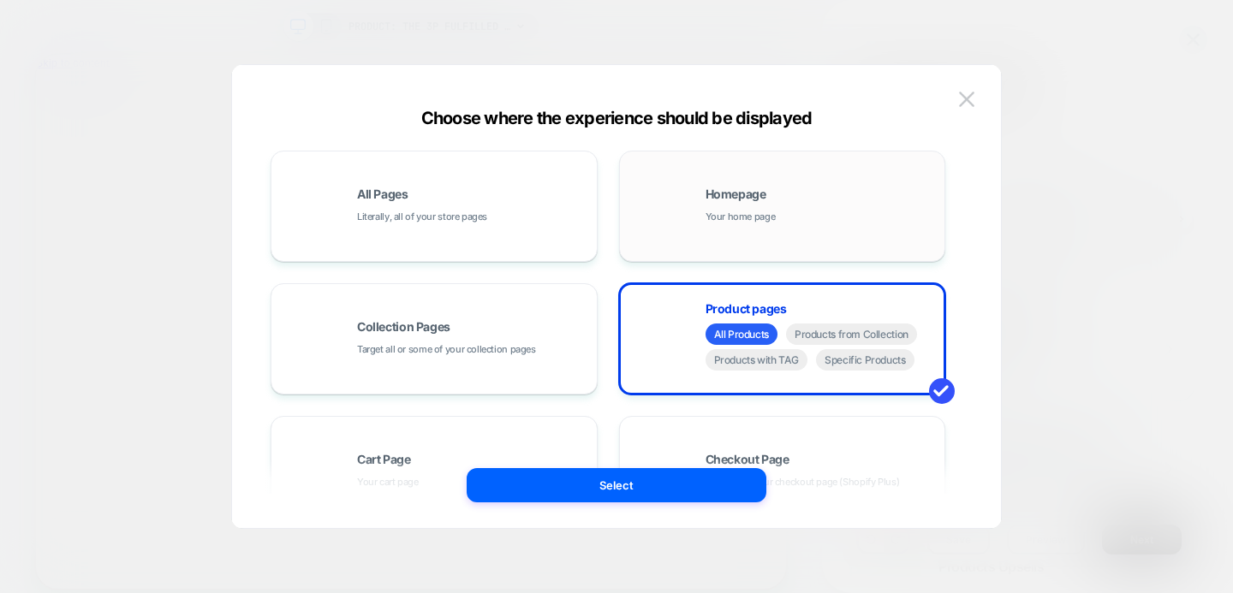
click at [718, 187] on div "Homepage Your home page" at bounding box center [782, 206] width 308 height 94
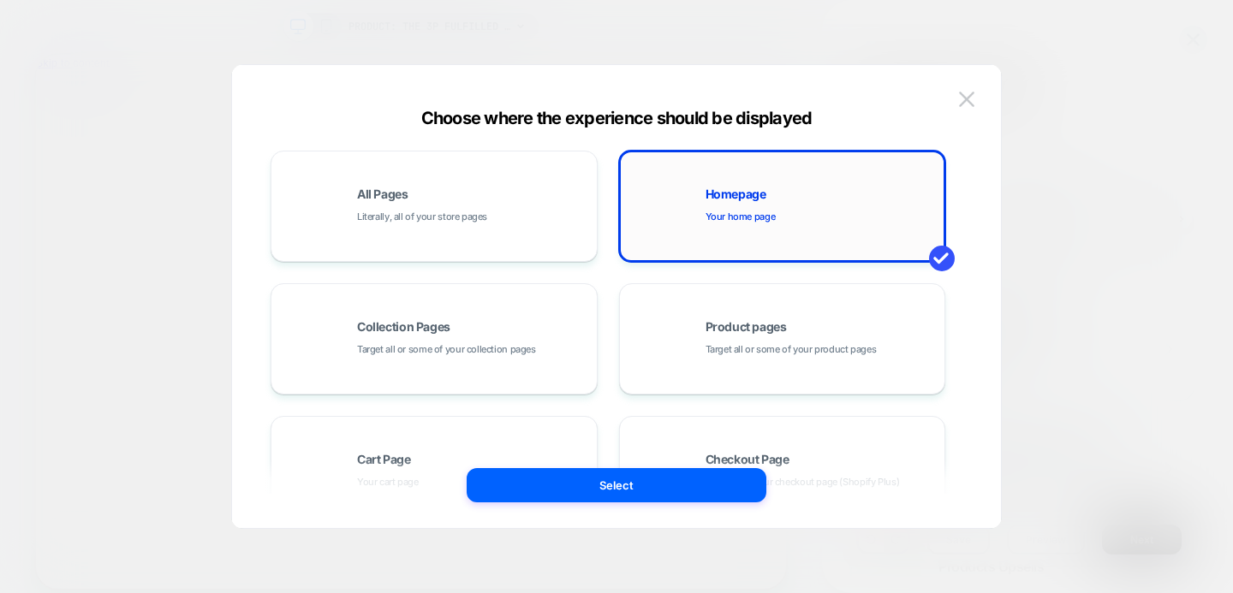
click at [718, 188] on span "Homepage" at bounding box center [735, 194] width 61 height 12
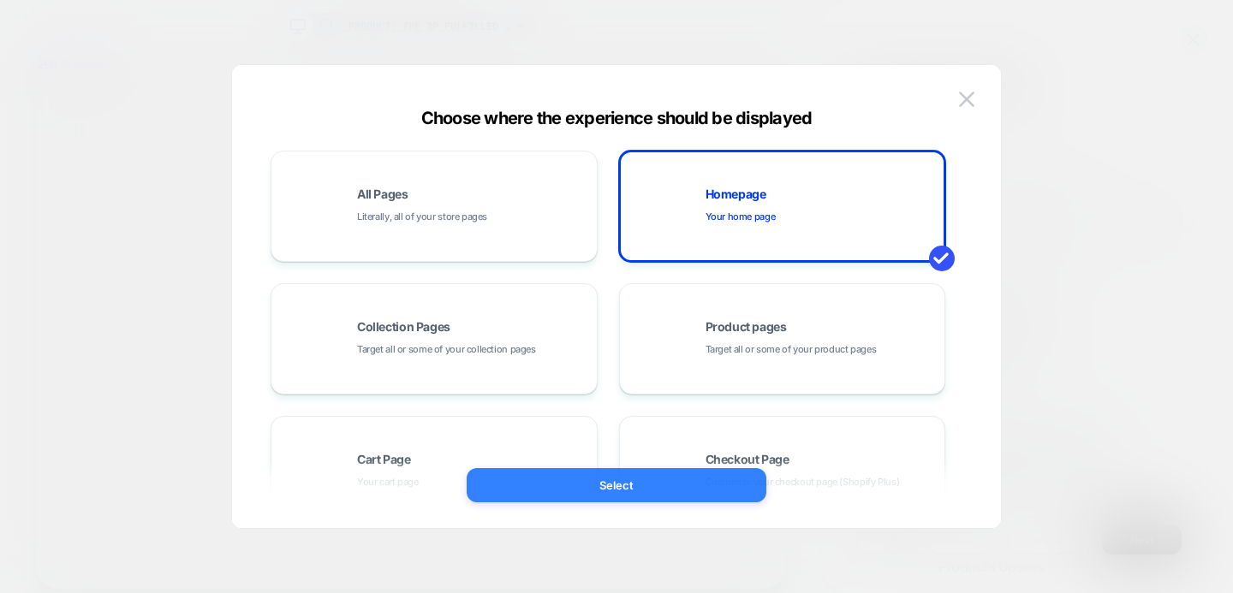
click at [665, 471] on button "Select" at bounding box center [616, 485] width 300 height 34
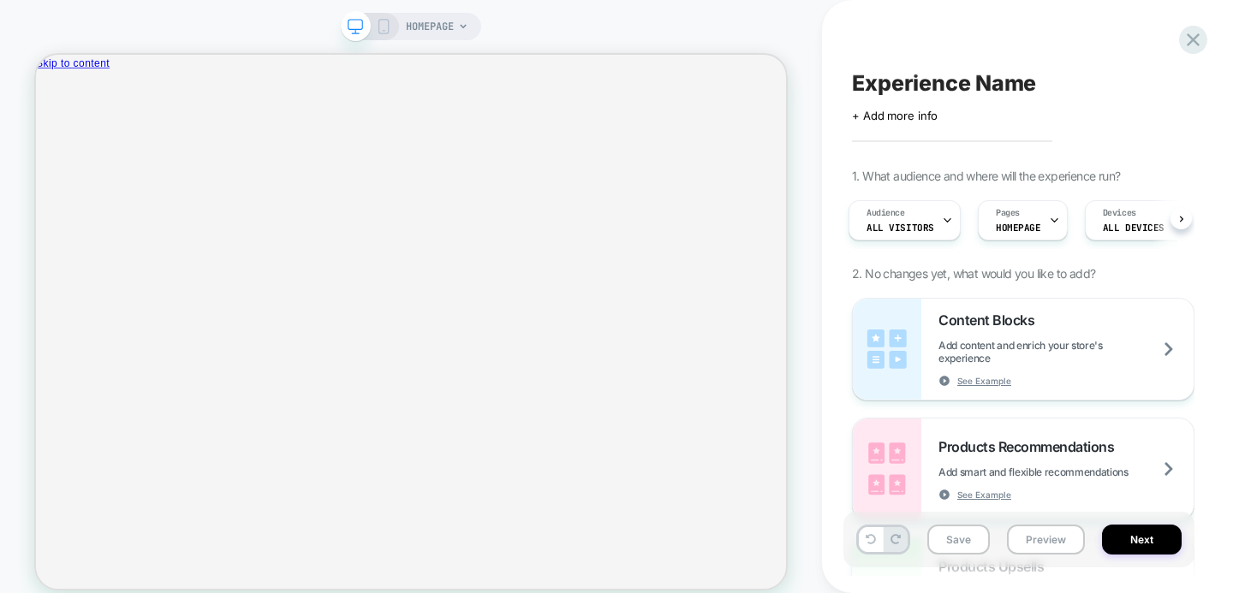
scroll to position [0, 4]
